Goal: Transaction & Acquisition: Obtain resource

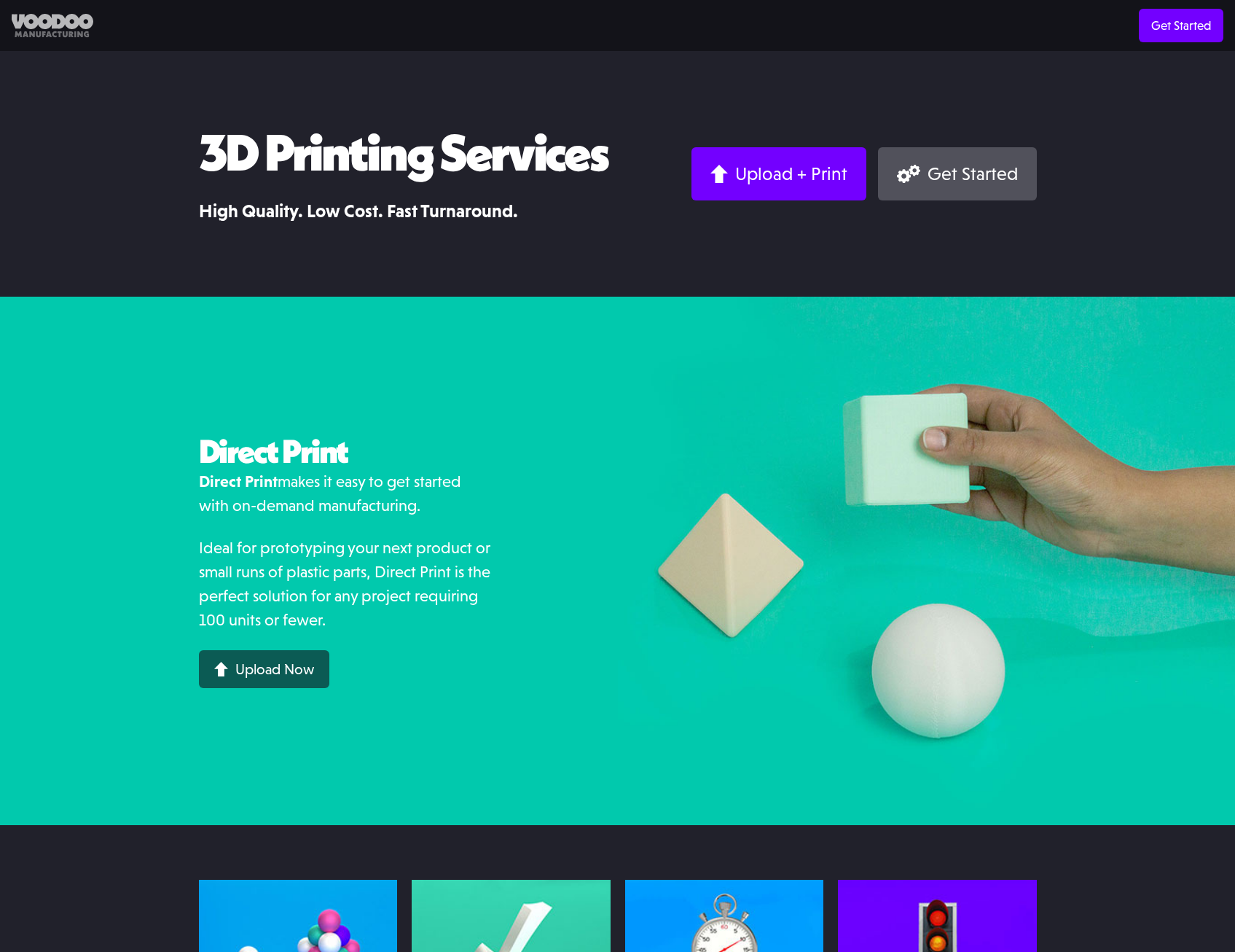
click at [37, 24] on img at bounding box center [52, 26] width 82 height 24
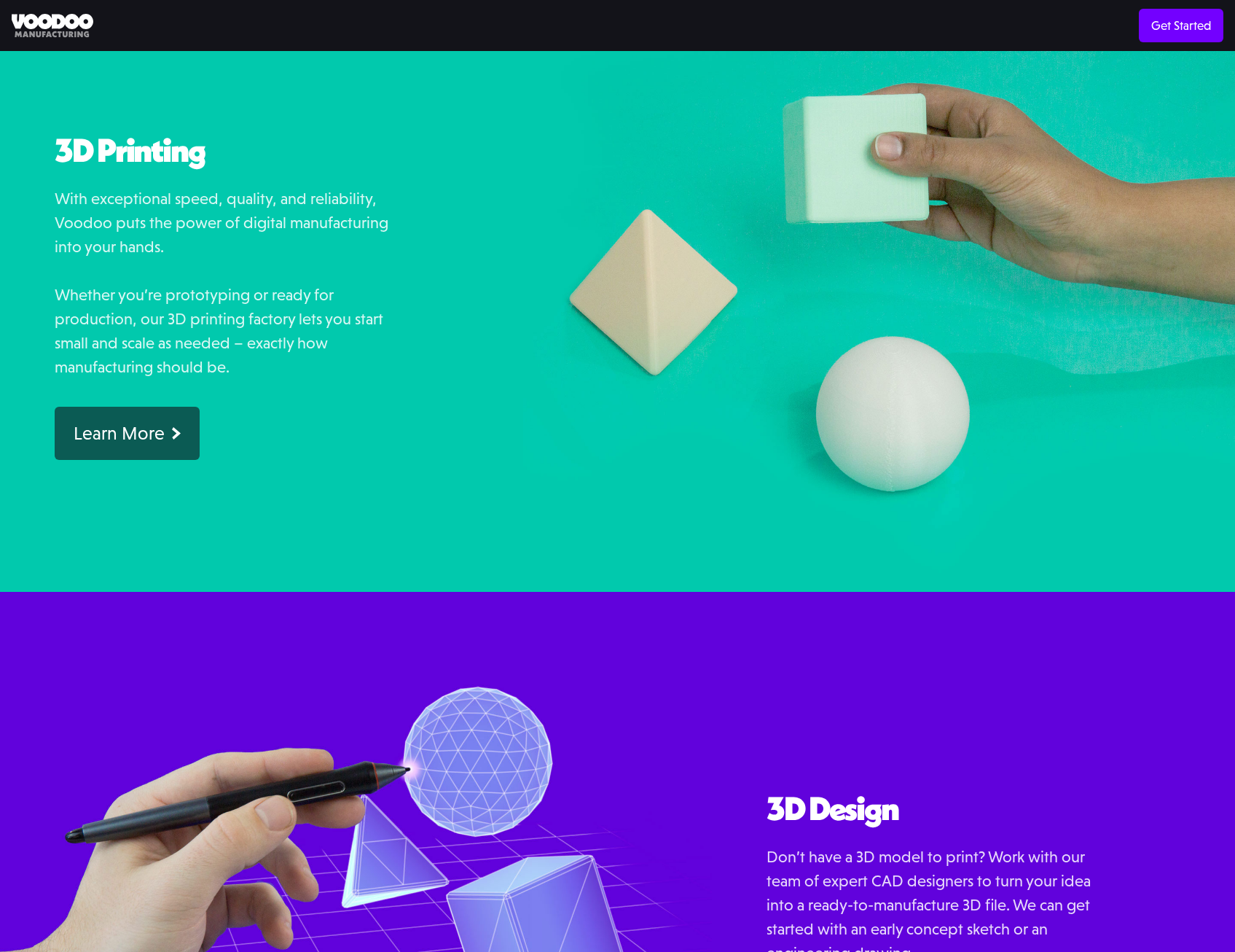
scroll to position [874, 0]
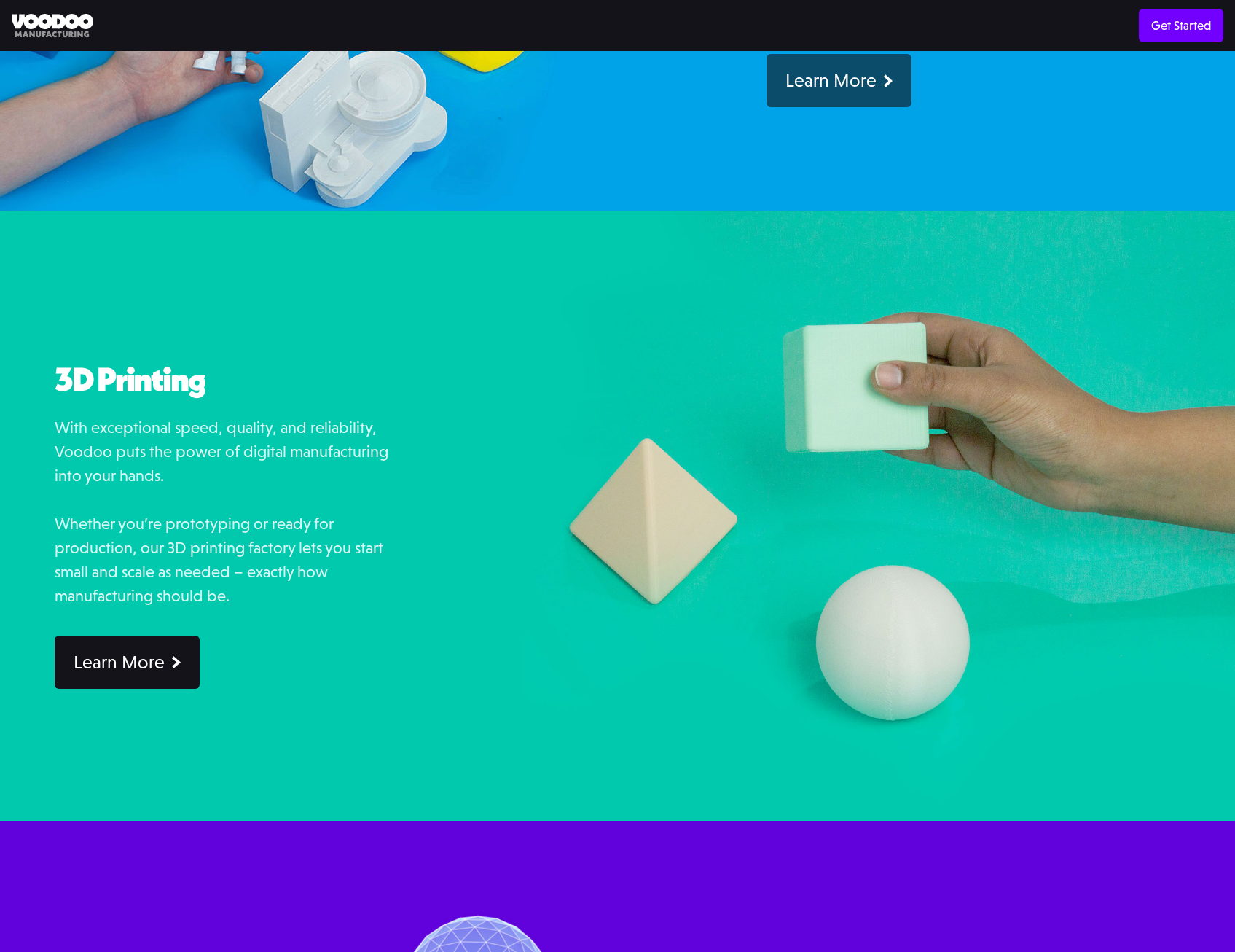
click at [125, 663] on div "Learn More" at bounding box center [119, 662] width 91 height 22
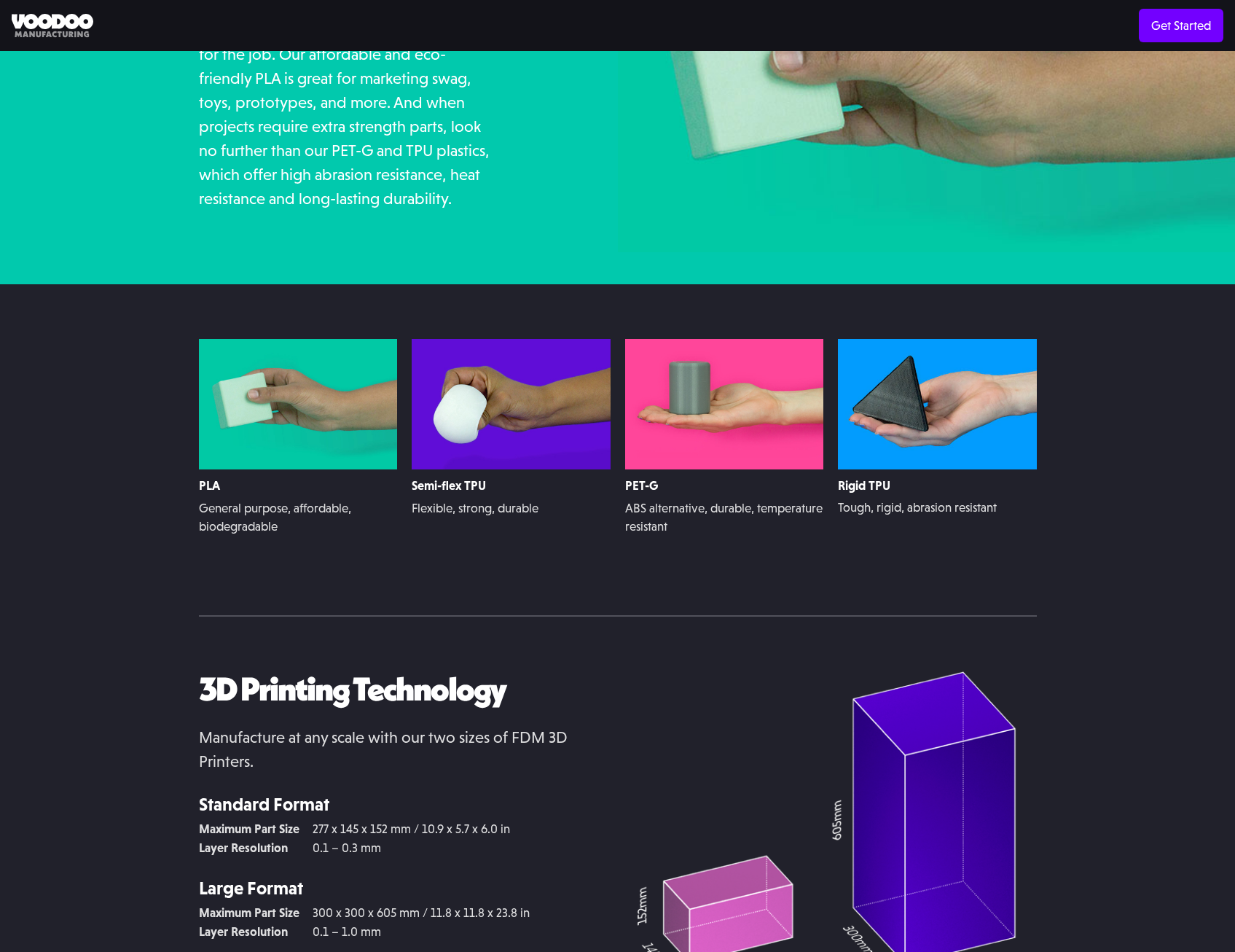
scroll to position [2531, 0]
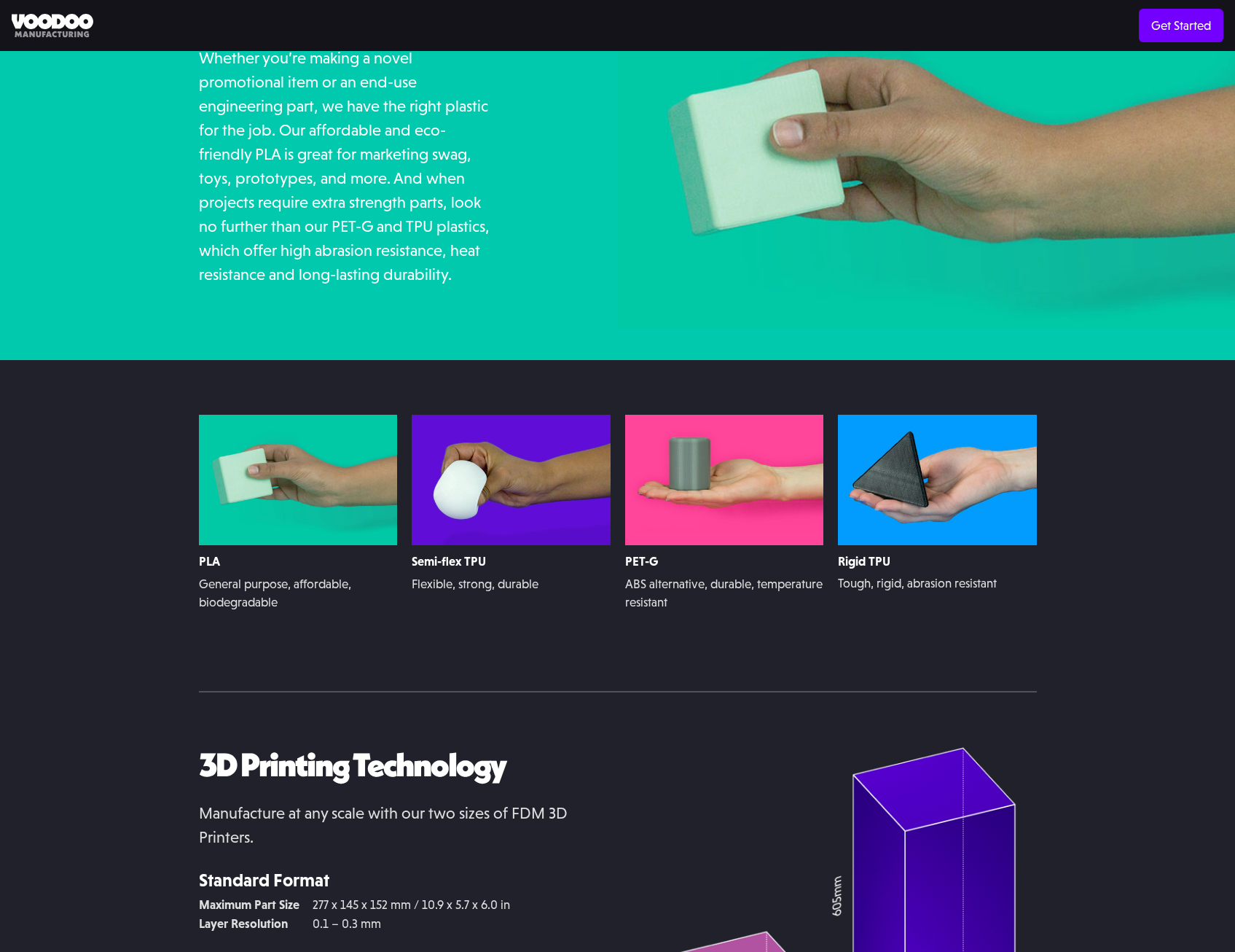
click at [699, 629] on div "PET-G ABS alternative, durable, temperature resistant Learn More >" at bounding box center [724, 525] width 199 height 222
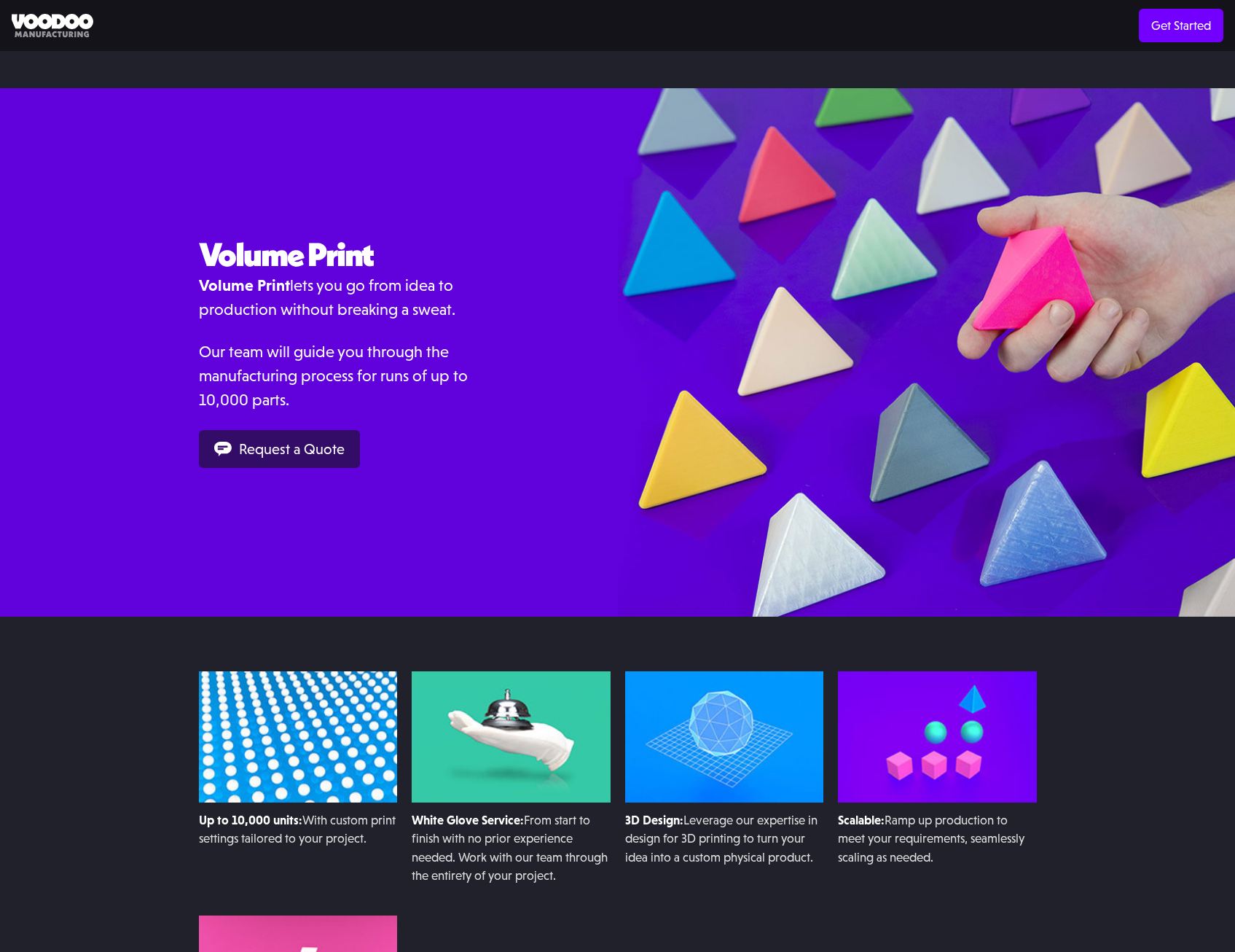
scroll to position [1292, 0]
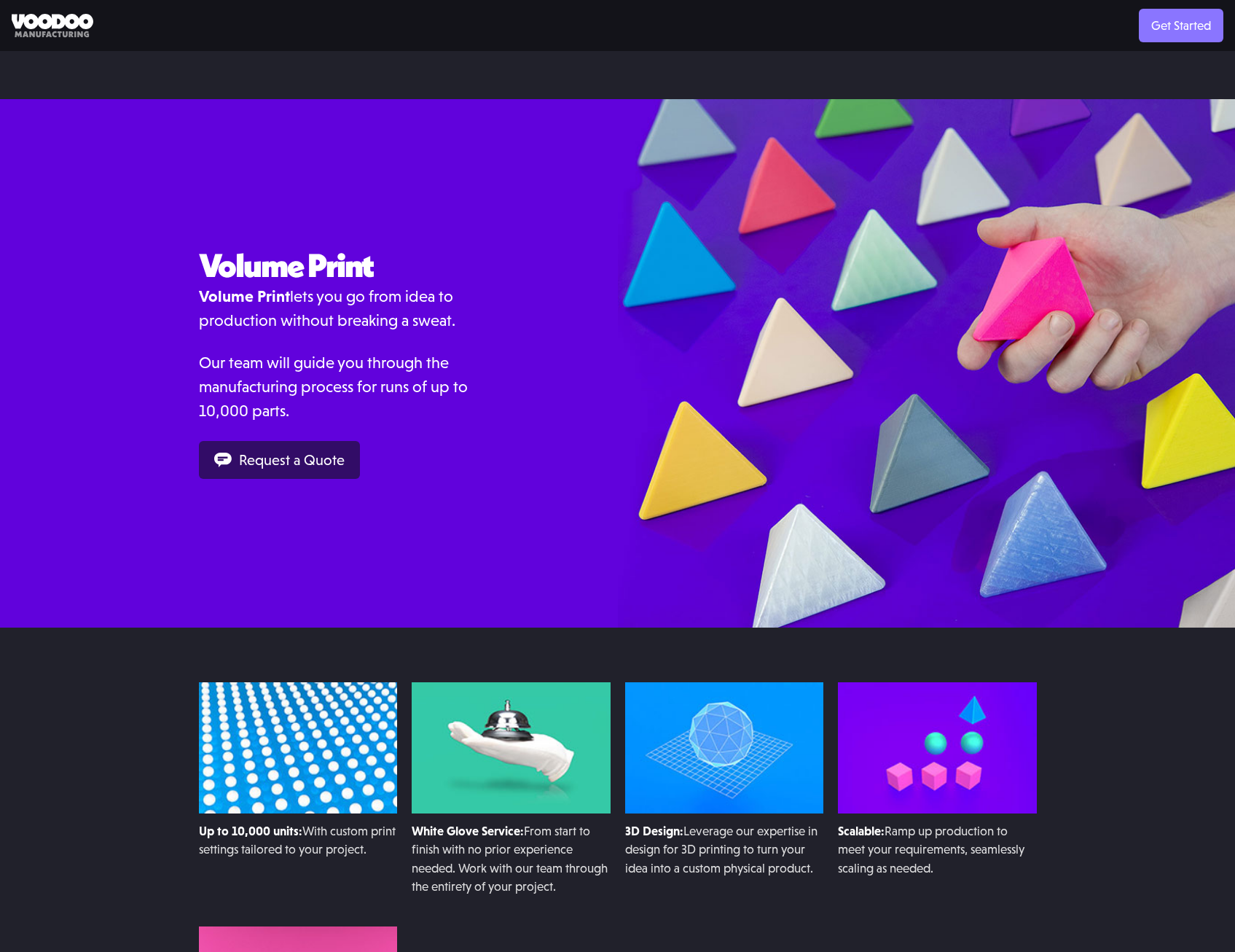
click at [1183, 17] on link "Get Started" at bounding box center [1181, 26] width 84 height 34
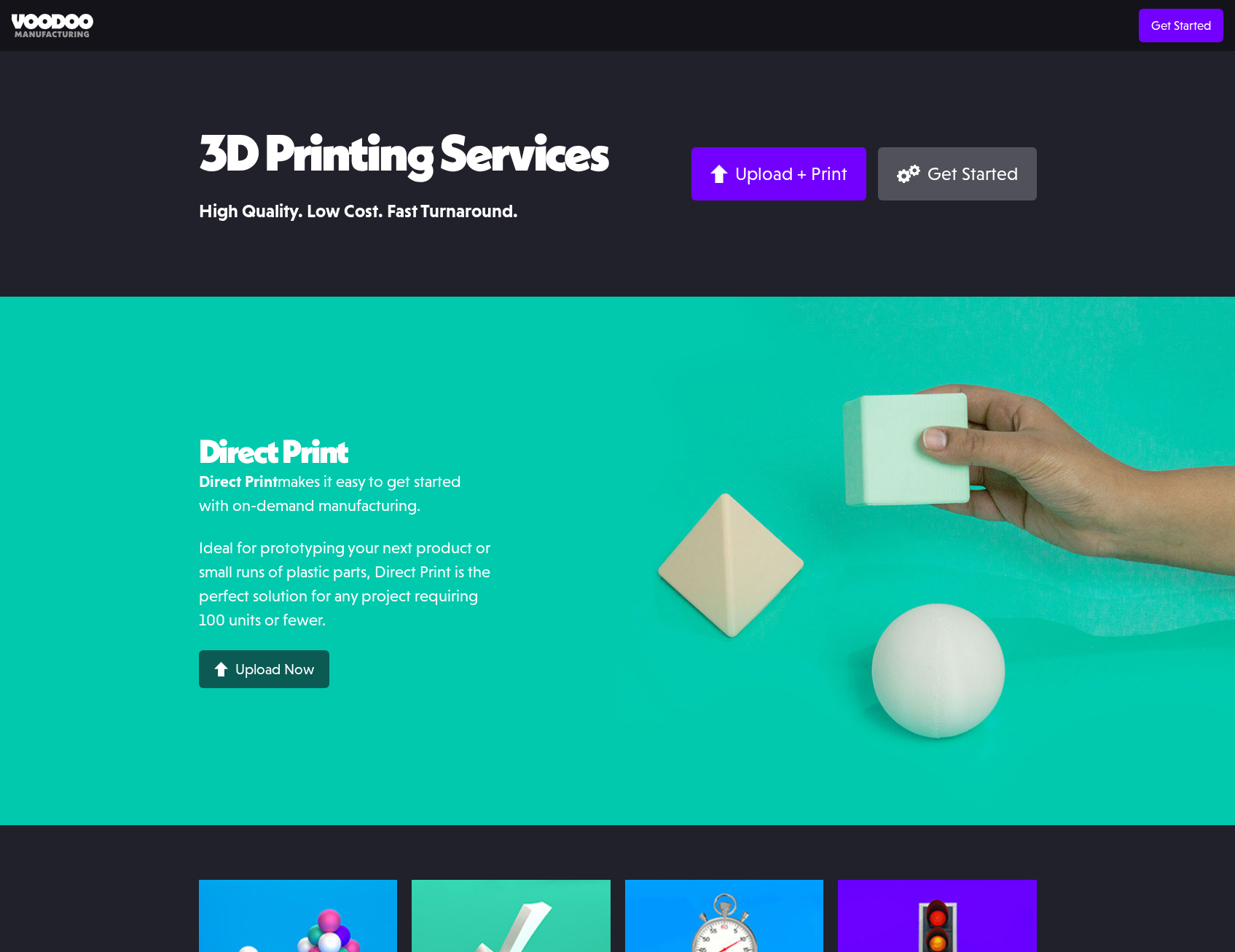
scroll to position [1292, 0]
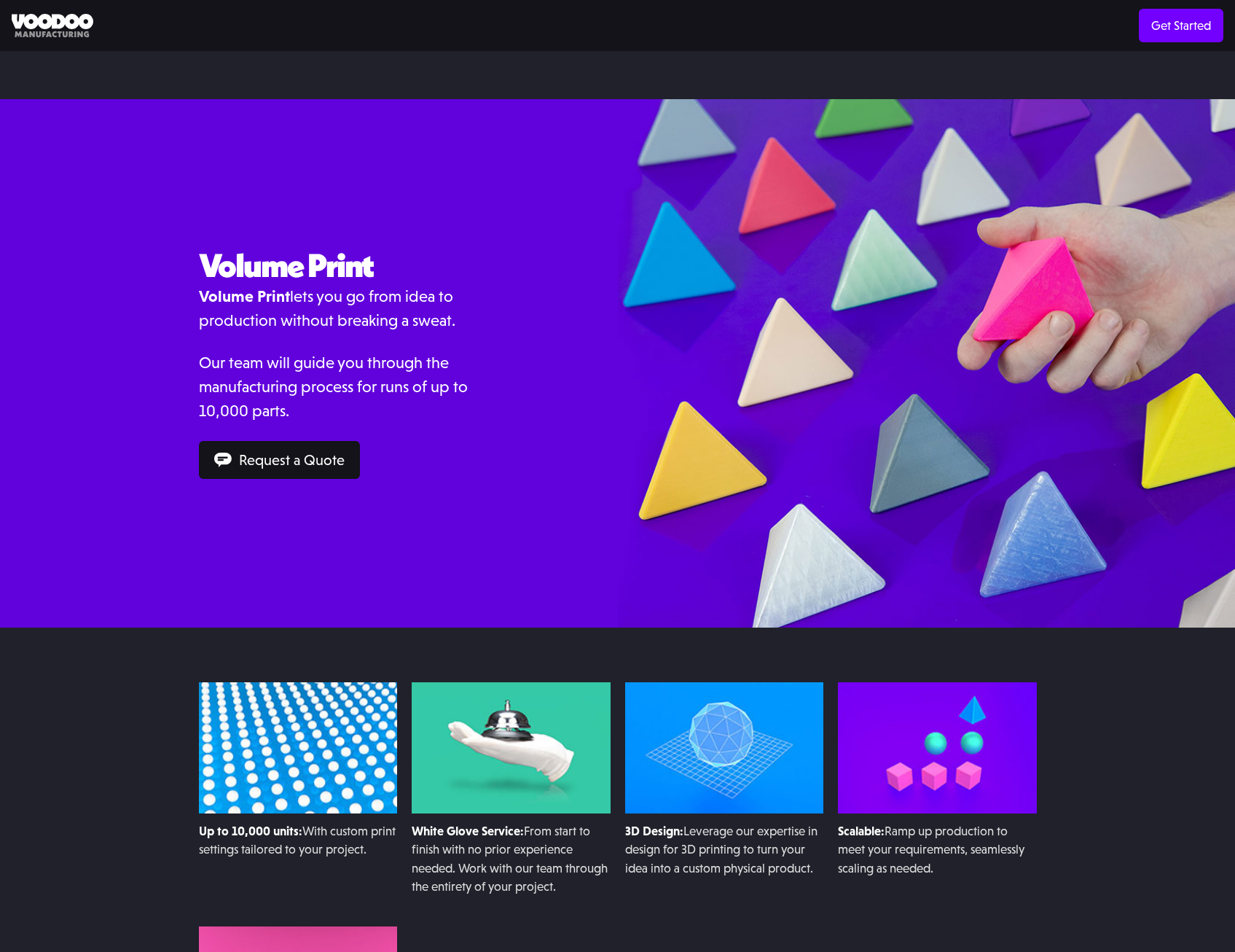
click at [278, 465] on div "Request a Quote" at bounding box center [292, 460] width 106 height 15
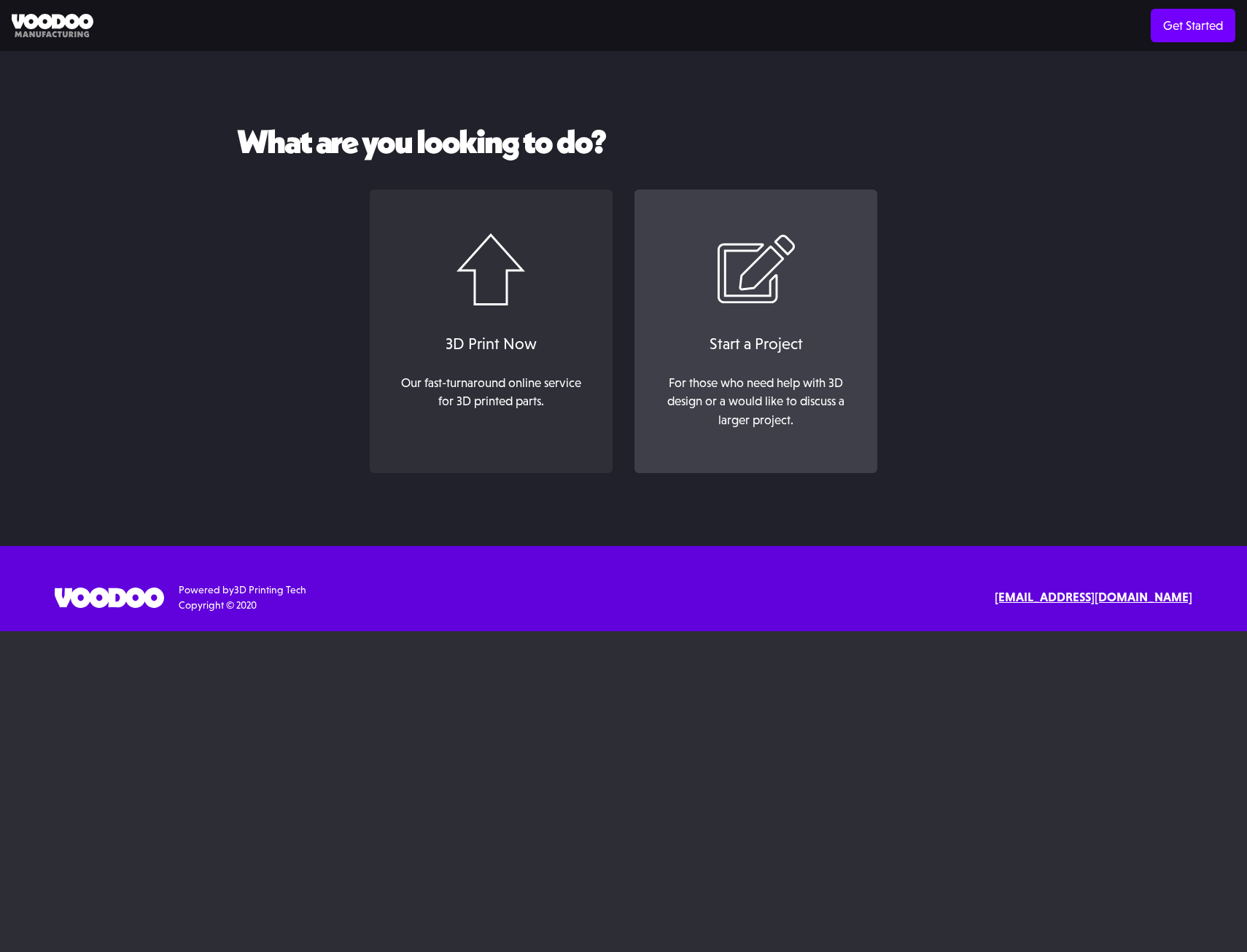
click at [725, 365] on link "Start a Project For those who need help with 3D design or a would like to discu…" at bounding box center [756, 332] width 243 height 285
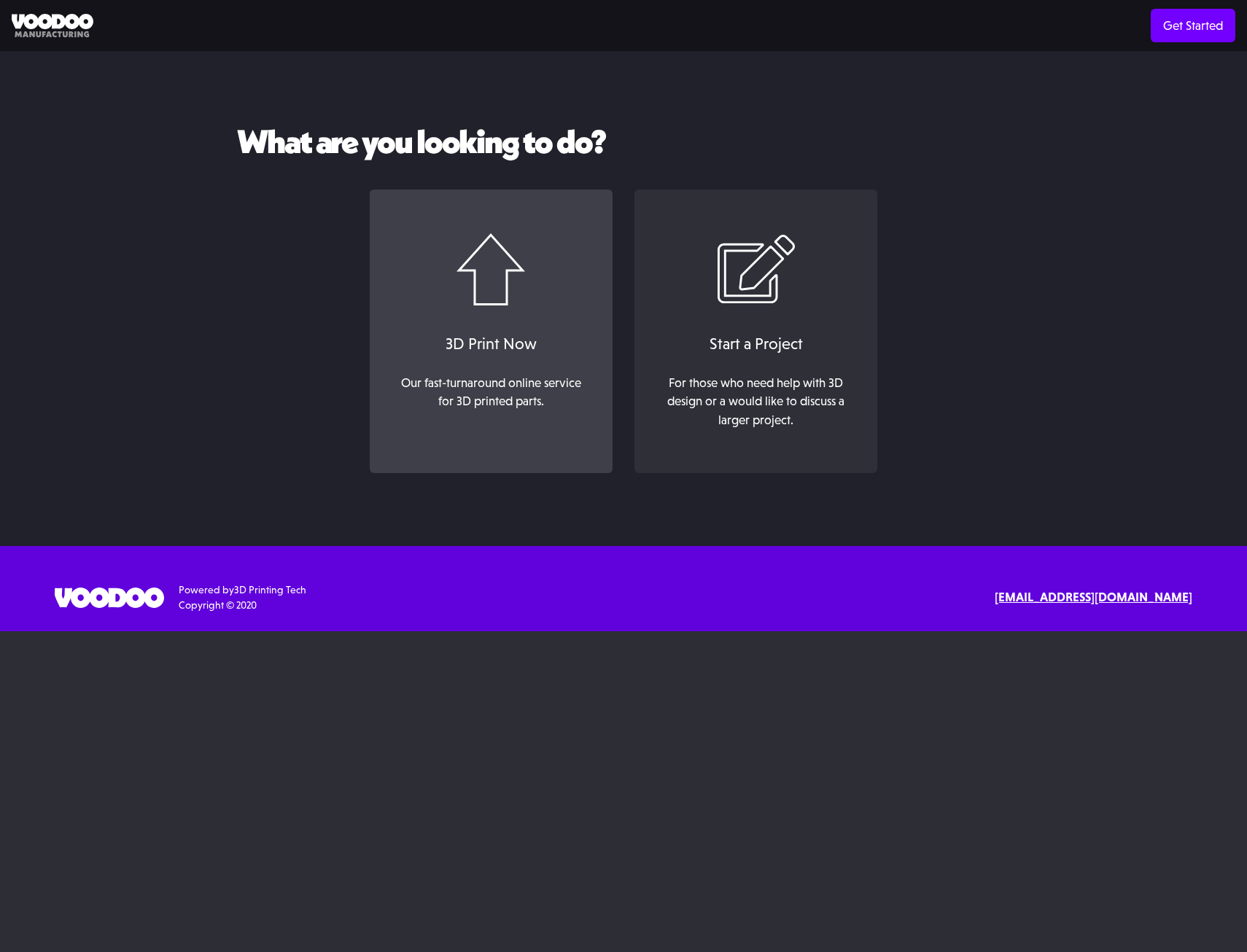
click at [496, 378] on div "Our fast-turnaround online service for 3D printed parts. ‍" at bounding box center [490, 402] width 197 height 56
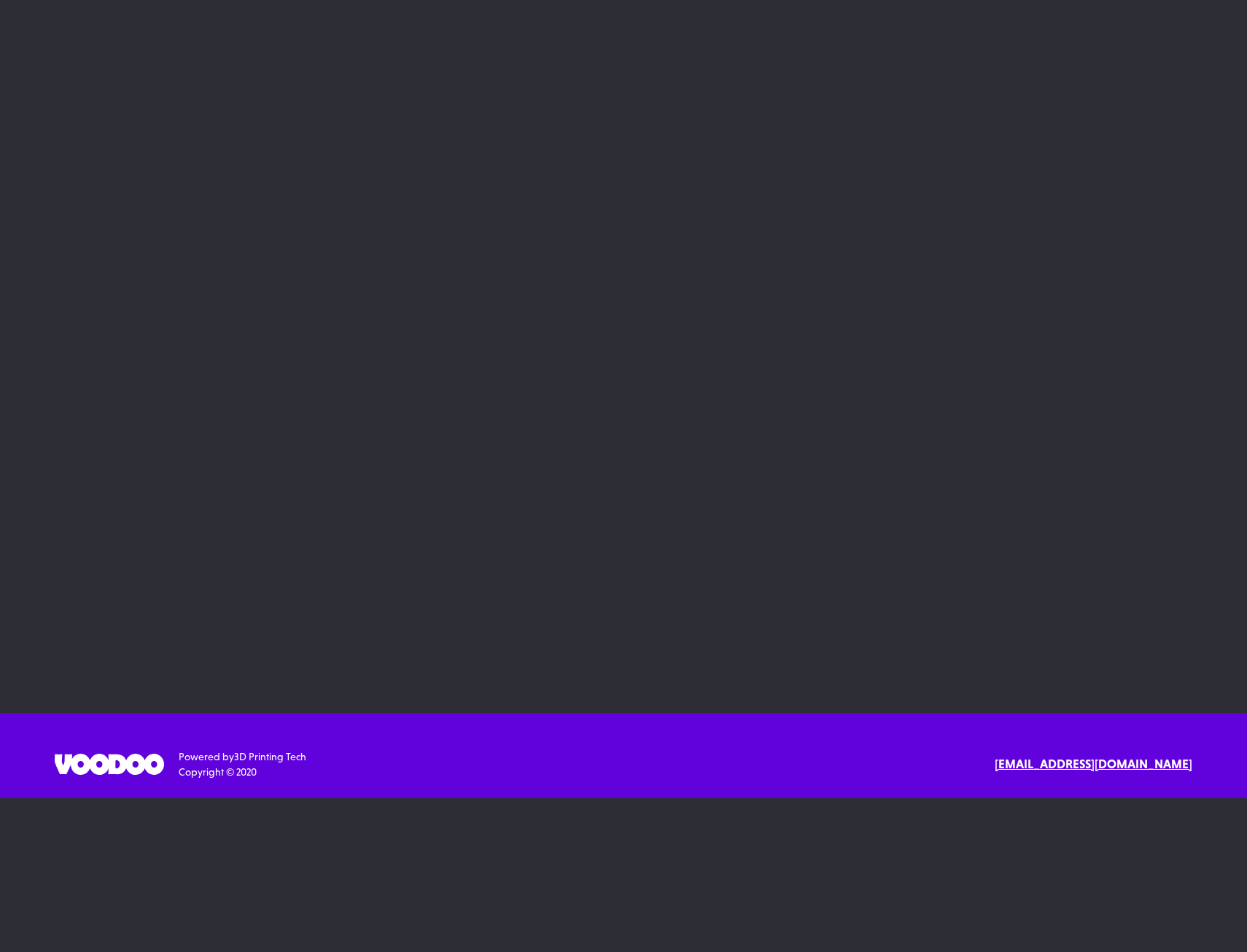
click at [857, 16] on main "<p>Your browser may not support iframes.</p> SErvices 3D Printing 3D Design Res…" at bounding box center [623, 398] width 1247 height 798
